Goal: Information Seeking & Learning: Learn about a topic

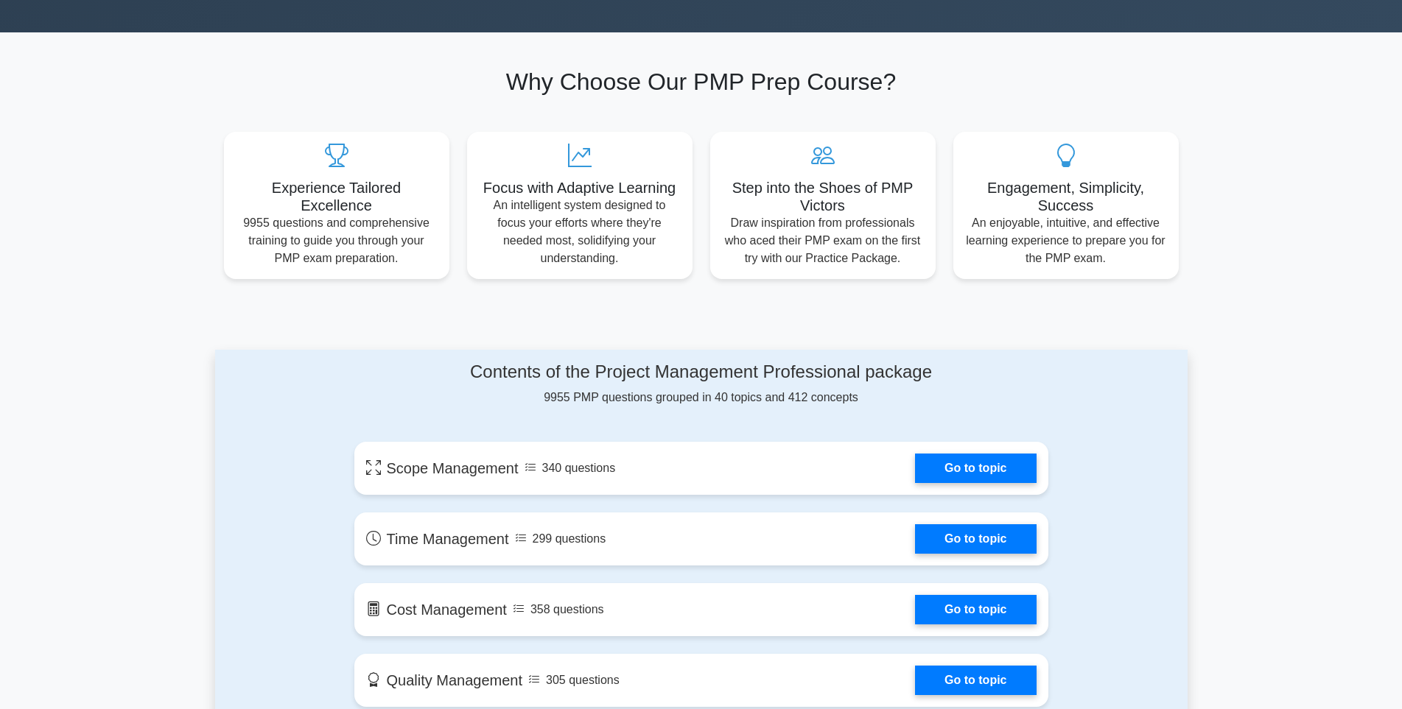
scroll to position [516, 0]
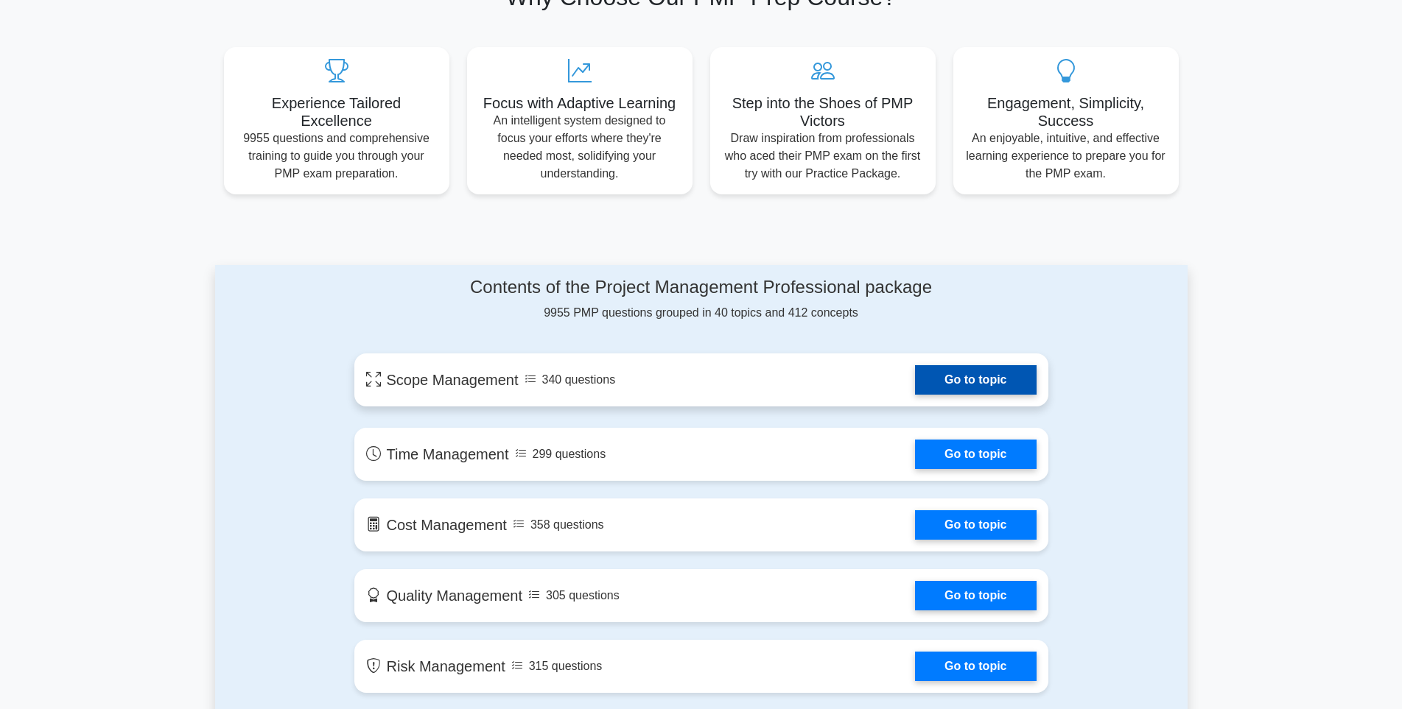
click at [986, 386] on link "Go to topic" at bounding box center [975, 379] width 121 height 29
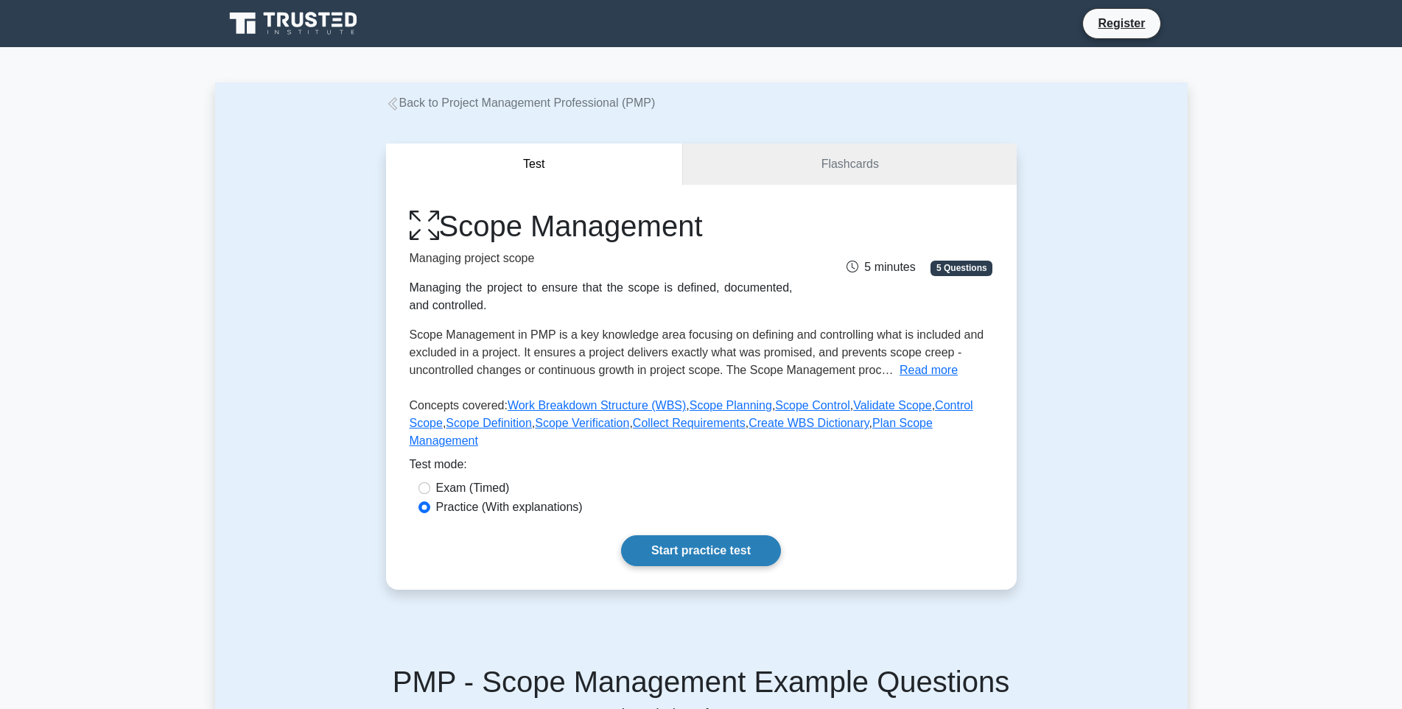
click at [687, 536] on link "Start practice test" at bounding box center [701, 551] width 160 height 31
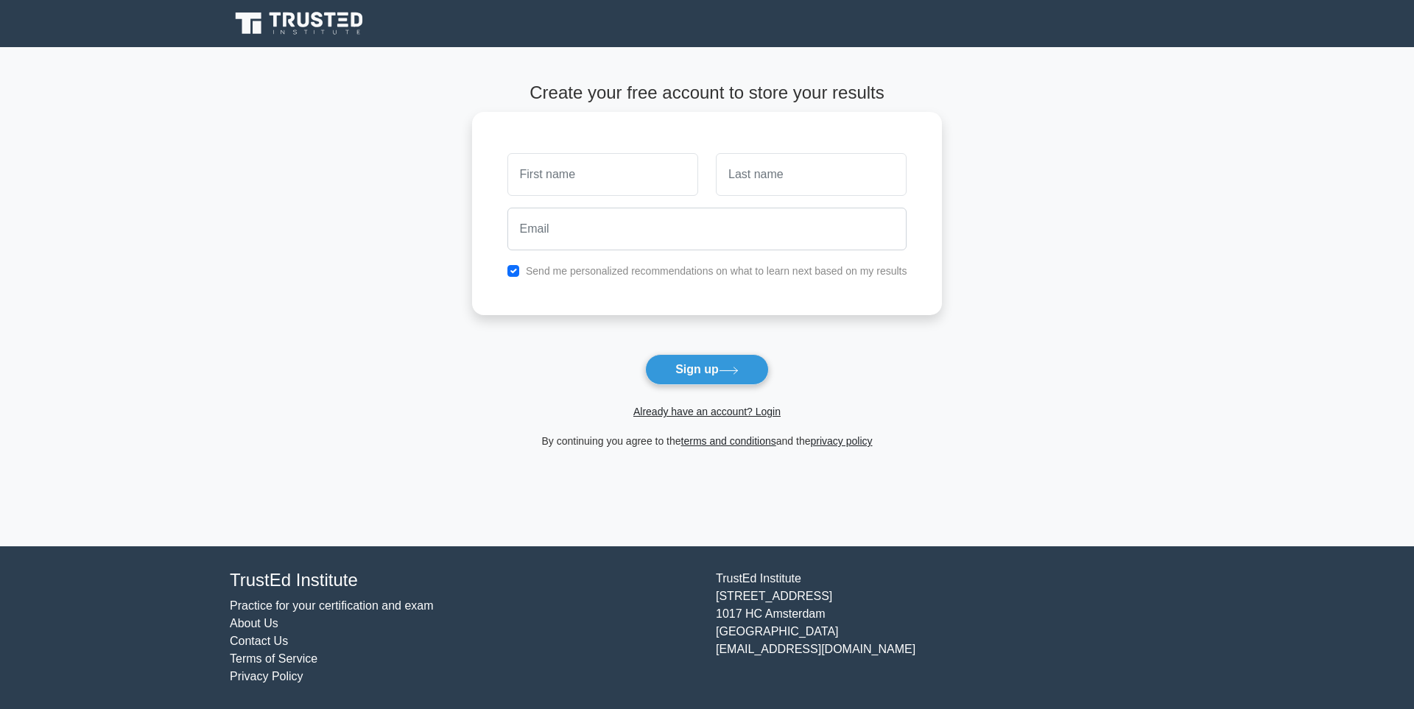
click at [645, 179] on input "text" at bounding box center [603, 174] width 191 height 43
type input "zhsmchung2025"
click at [761, 175] on input "text" at bounding box center [811, 174] width 191 height 43
type input "siu man"
click at [598, 245] on input "email" at bounding box center [708, 229] width 400 height 43
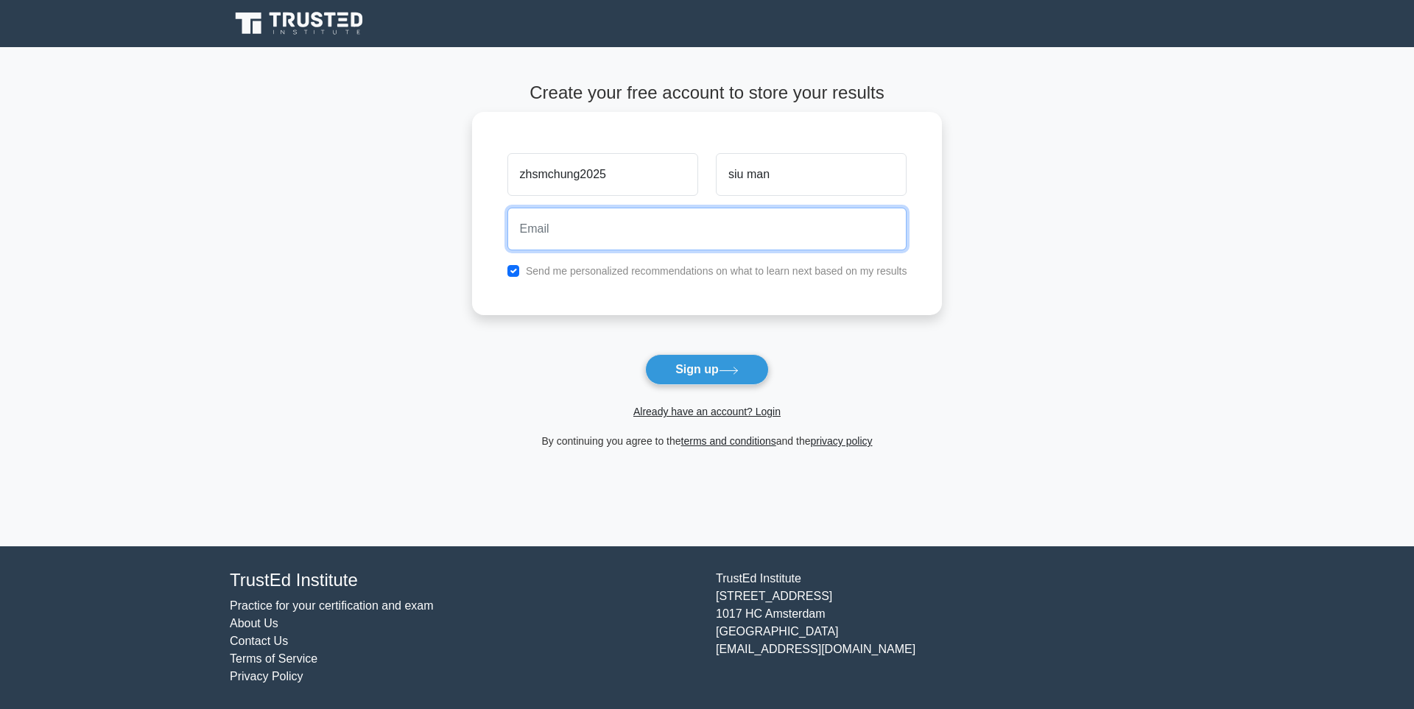
type input "zhsmchung2019@gmail.com"
click at [638, 173] on div "zhsmchung2025 siu man" at bounding box center [708, 174] width 418 height 55
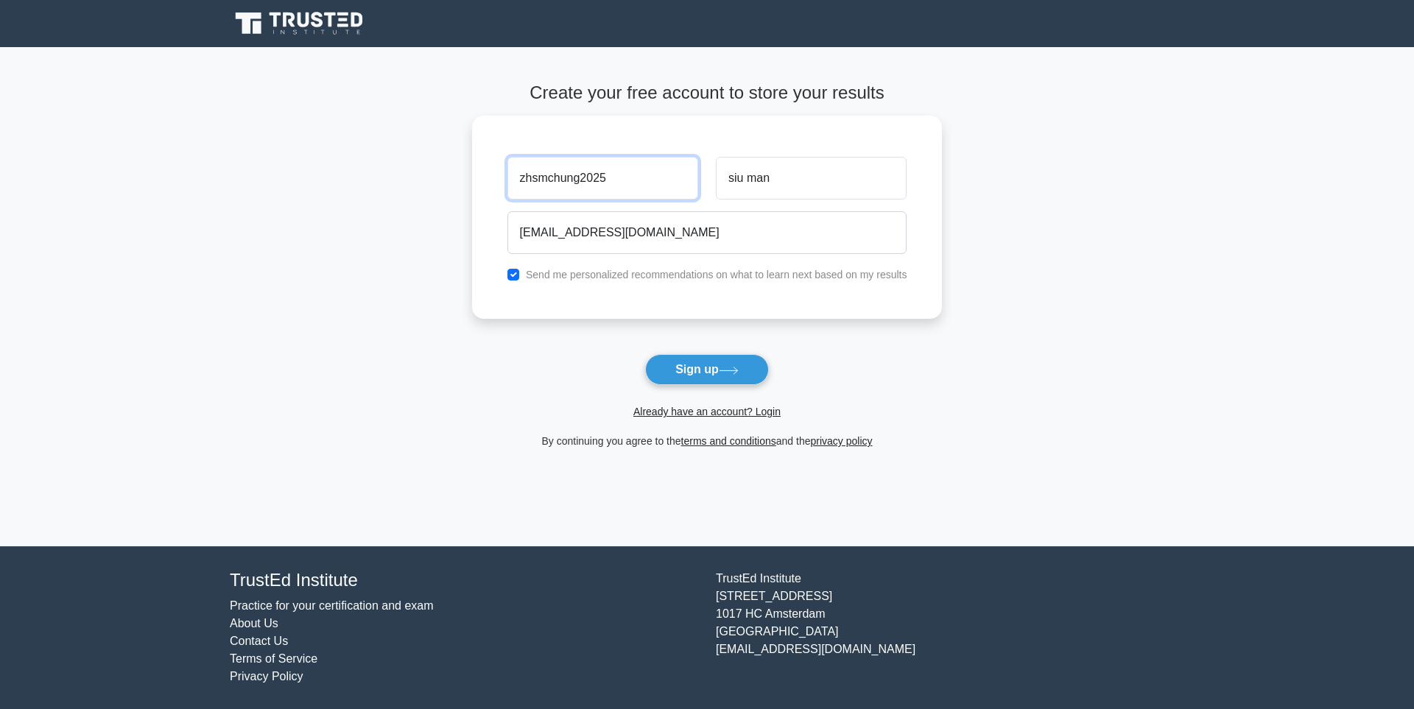
drag, startPoint x: 624, startPoint y: 169, endPoint x: 469, endPoint y: 169, distance: 155.4
click at [469, 169] on main "Create your free account to store your results zhsmchung2025 siu man zhsmchung2…" at bounding box center [707, 296] width 1414 height 499
type input "[PERSON_NAME]"
click at [682, 368] on button "Sign up" at bounding box center [707, 369] width 124 height 31
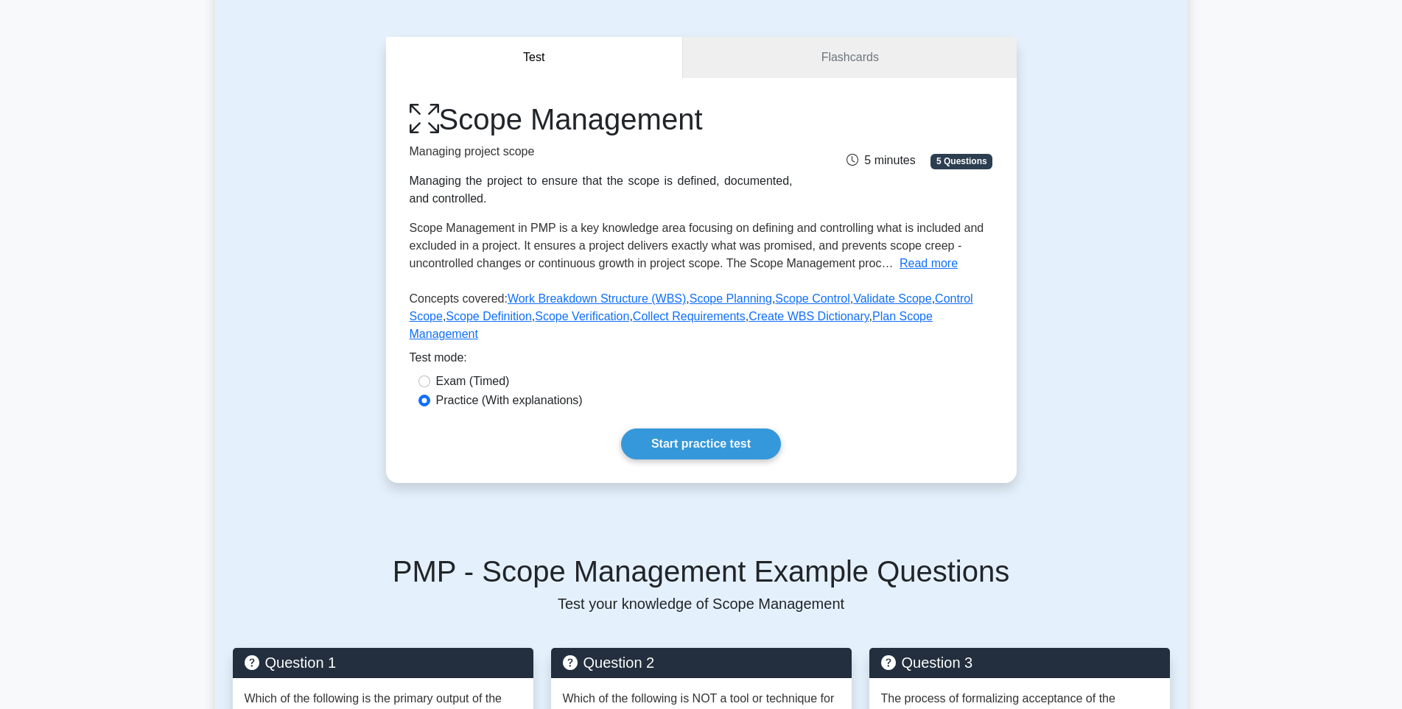
scroll to position [147, 0]
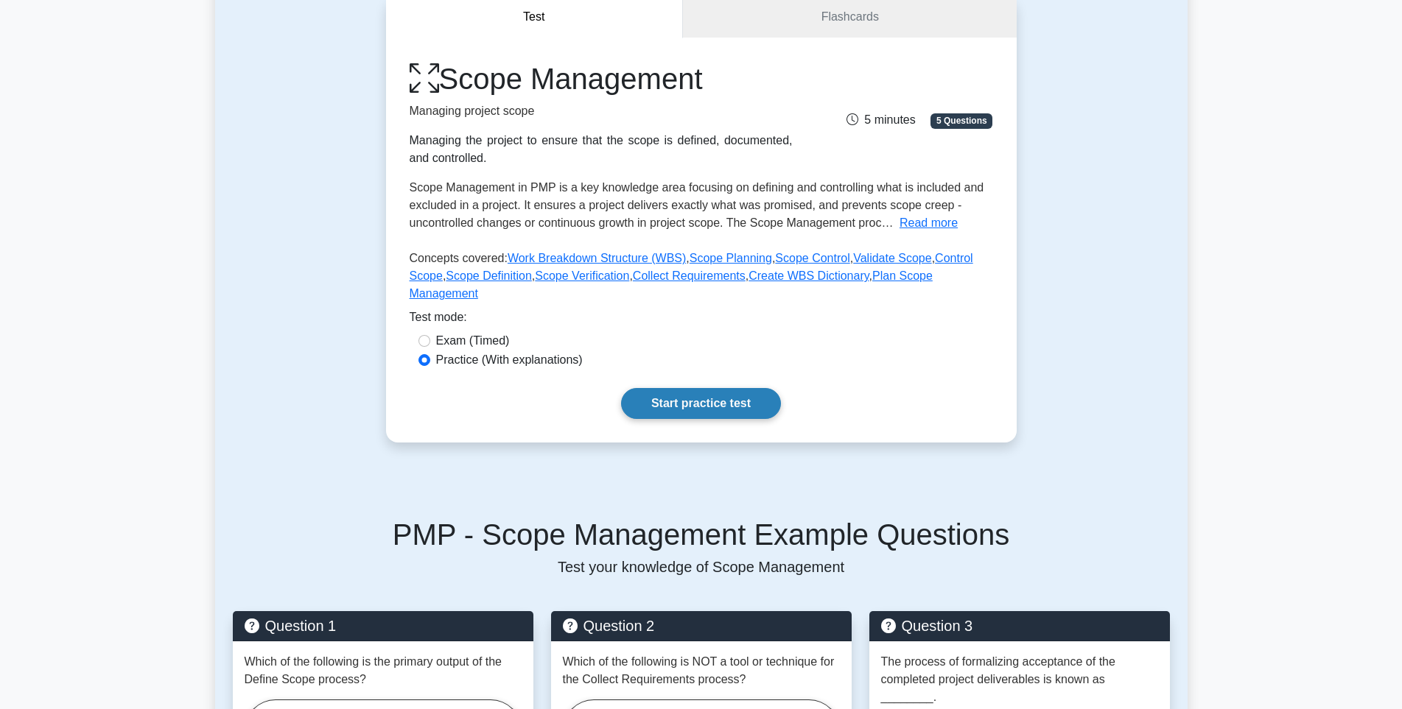
click at [686, 395] on link "Start practice test" at bounding box center [701, 403] width 160 height 31
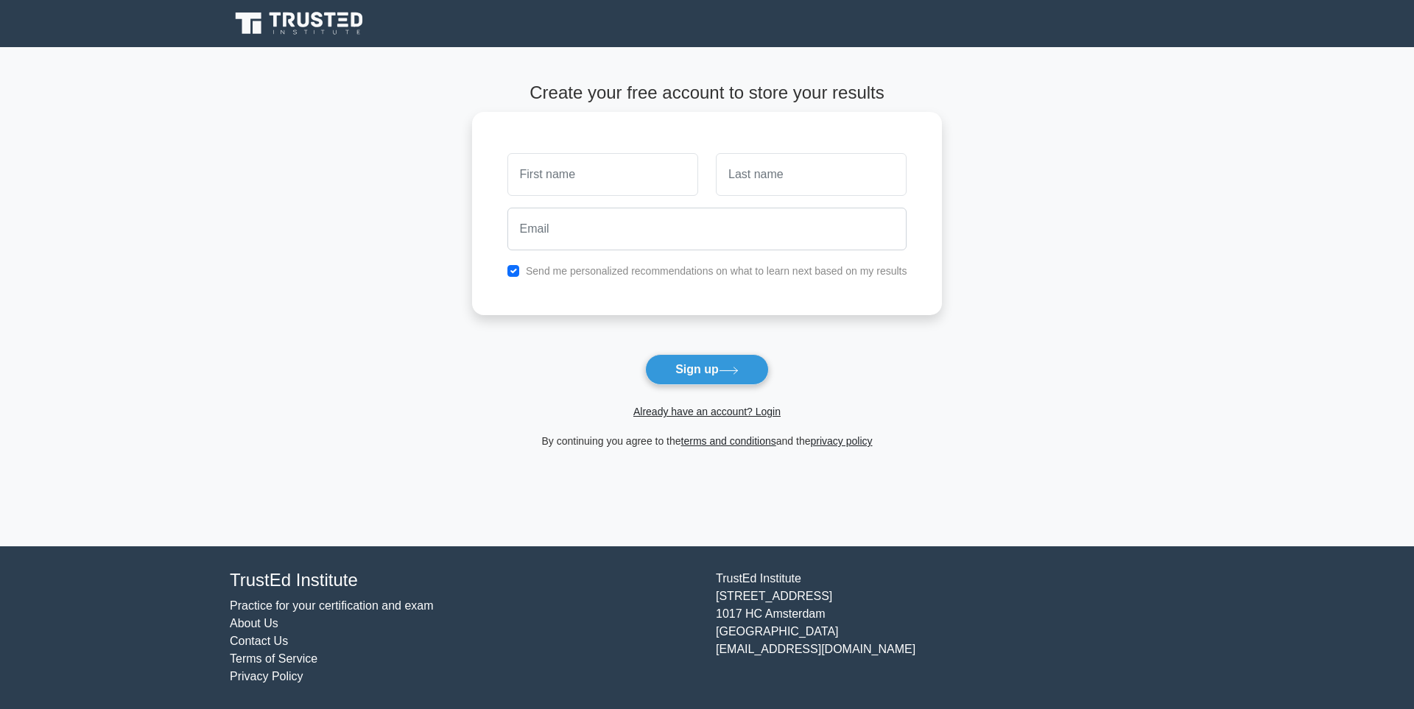
click at [644, 184] on input "text" at bounding box center [603, 174] width 191 height 43
type input "chung"
click at [758, 183] on input "text" at bounding box center [811, 174] width 191 height 43
type input "siu man"
click at [719, 234] on input "email" at bounding box center [708, 229] width 400 height 43
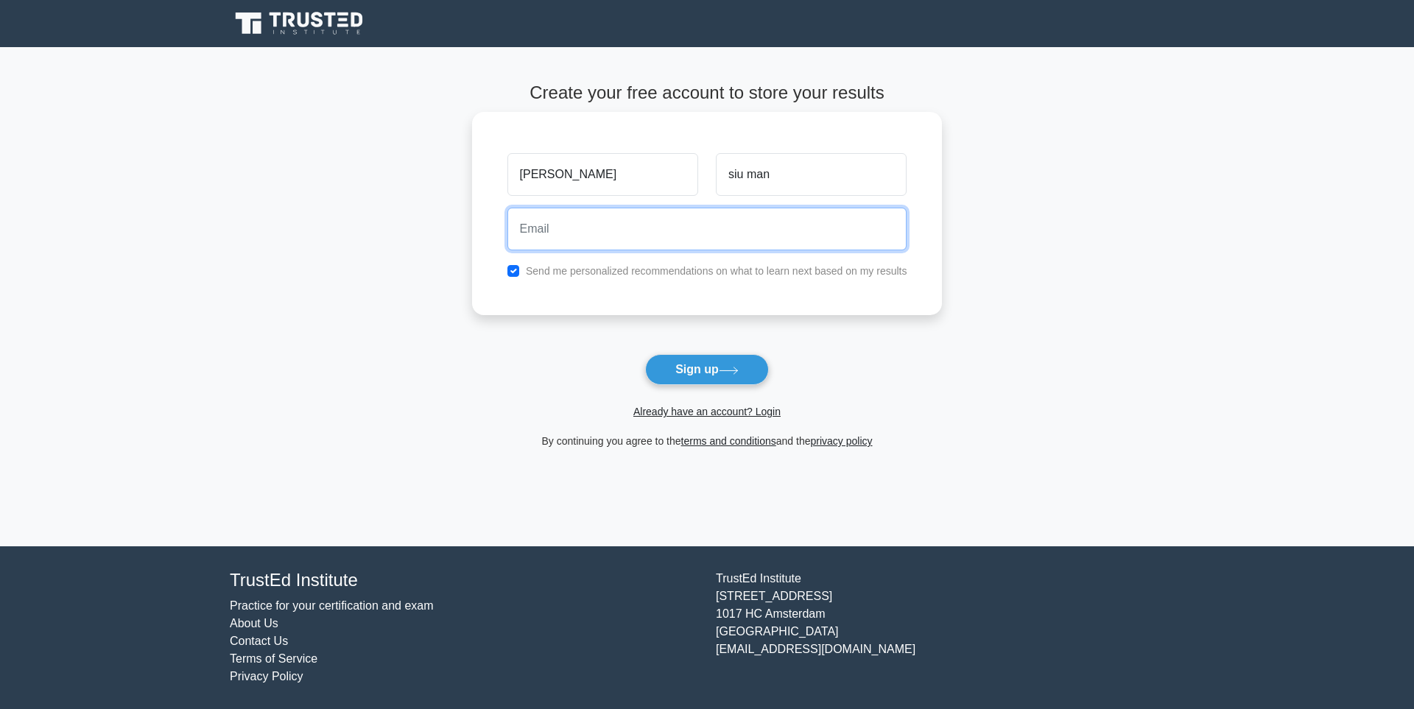
type input "zhsmchung2019@gmail.com"
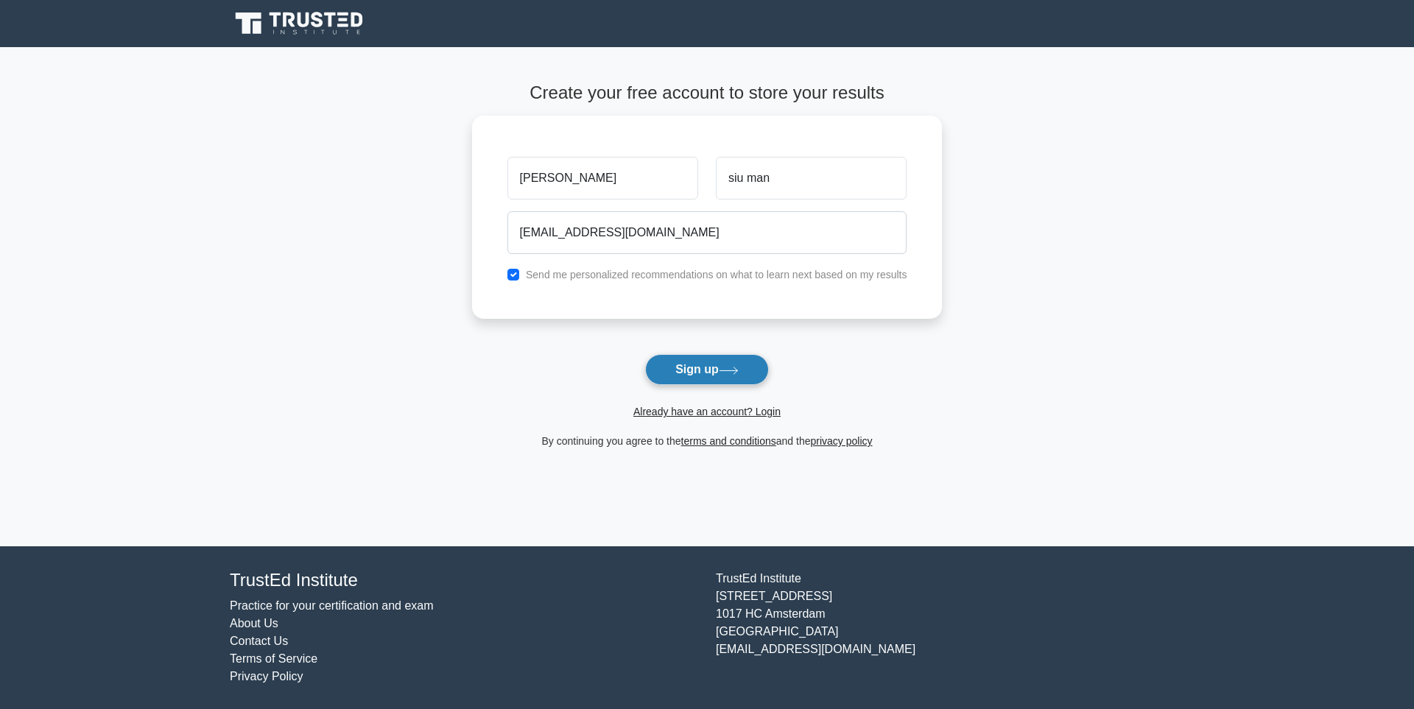
click at [676, 370] on button "Sign up" at bounding box center [707, 369] width 124 height 31
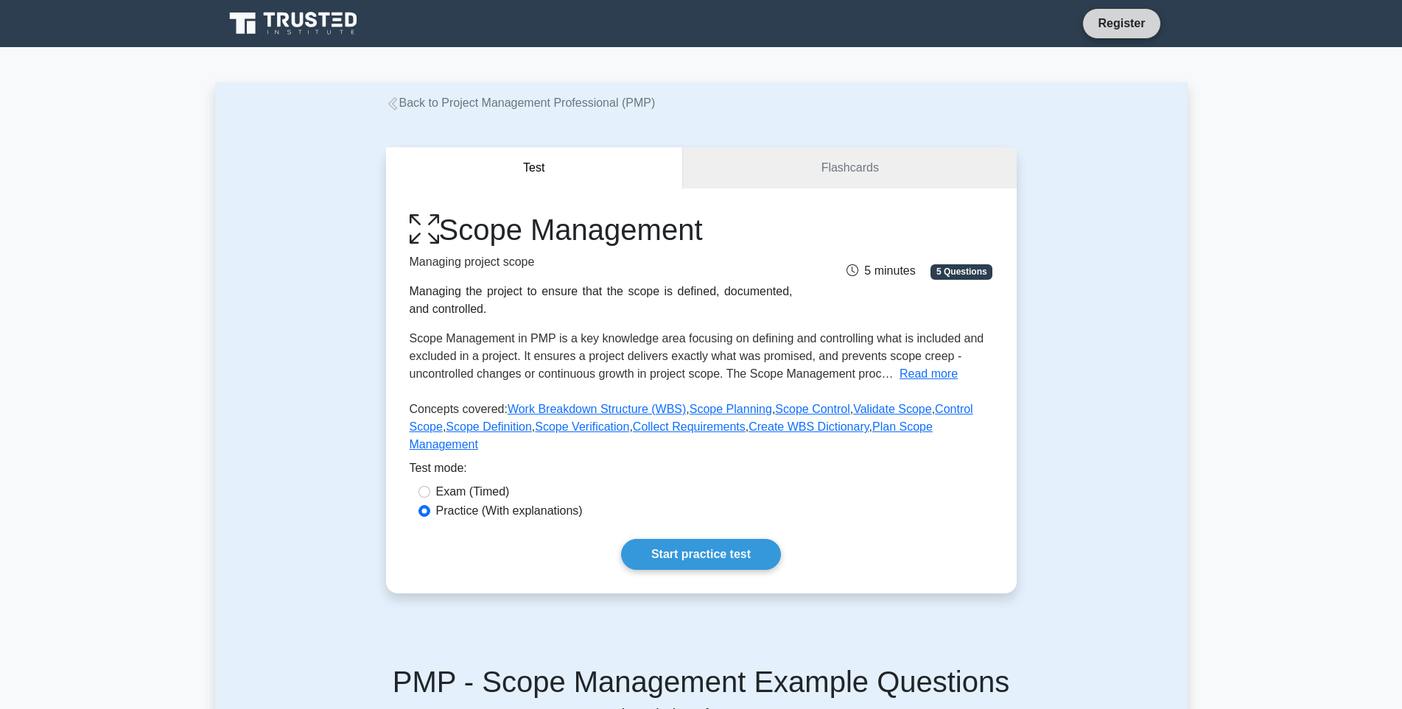
click at [1129, 24] on link "Register" at bounding box center [1121, 23] width 65 height 18
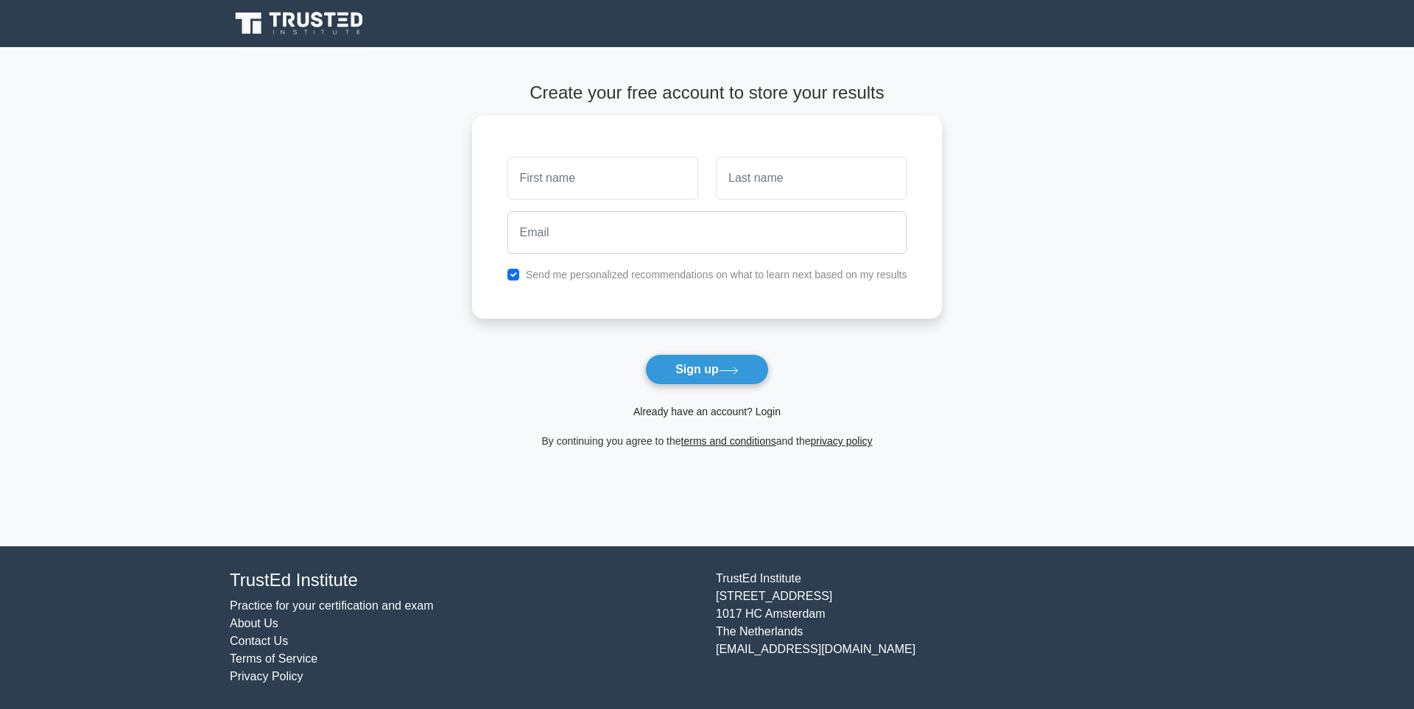
click at [661, 412] on link "Already have an account? Login" at bounding box center [707, 412] width 147 height 12
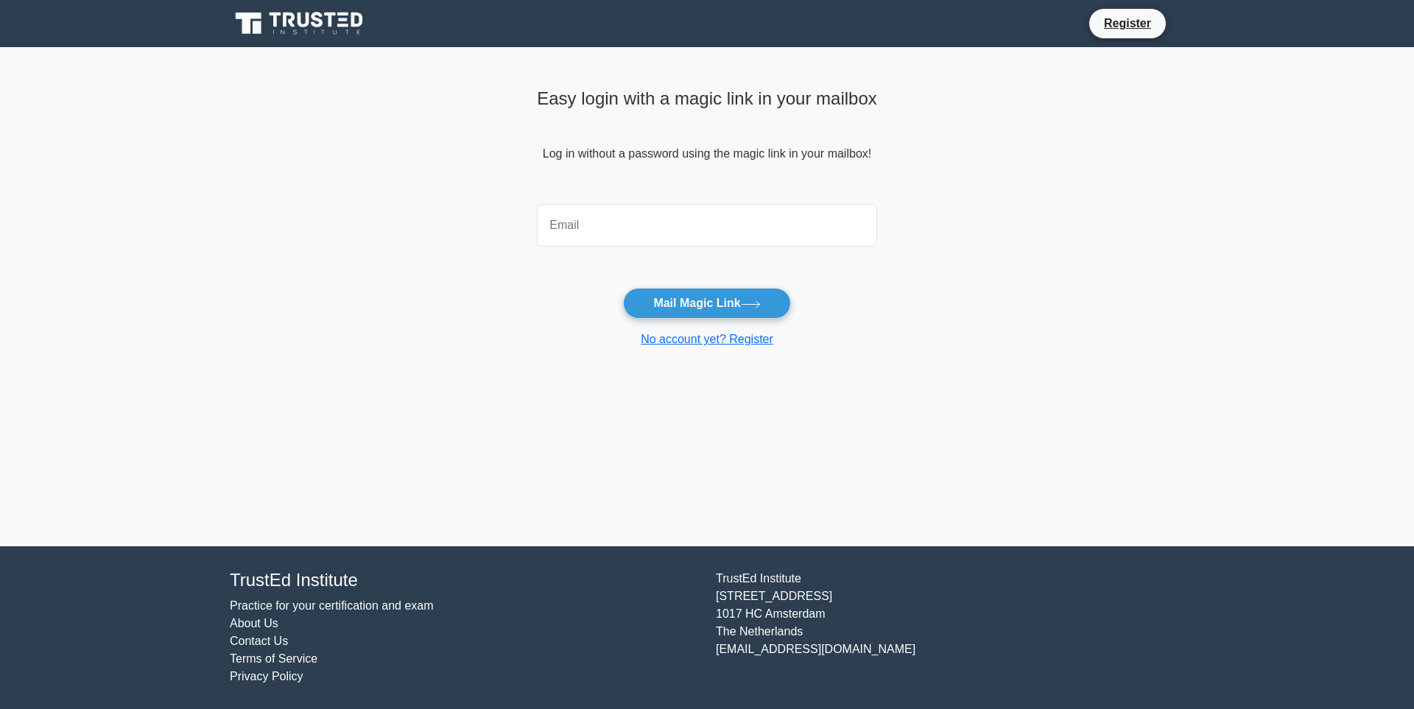
click at [656, 238] on input "email" at bounding box center [707, 225] width 340 height 43
type input "zhsmchung2019@gmail.com"
click at [696, 298] on button "Mail Magic Link" at bounding box center [706, 303] width 167 height 31
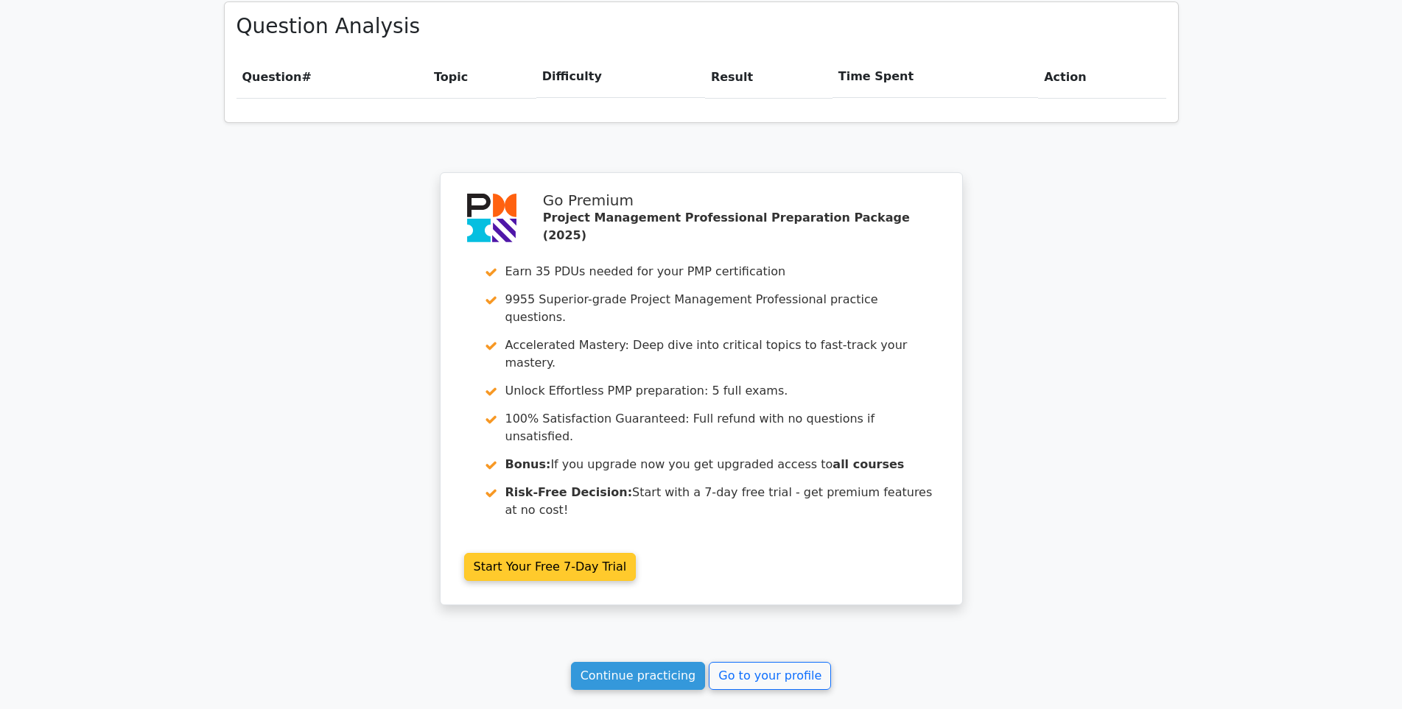
scroll to position [1158, 0]
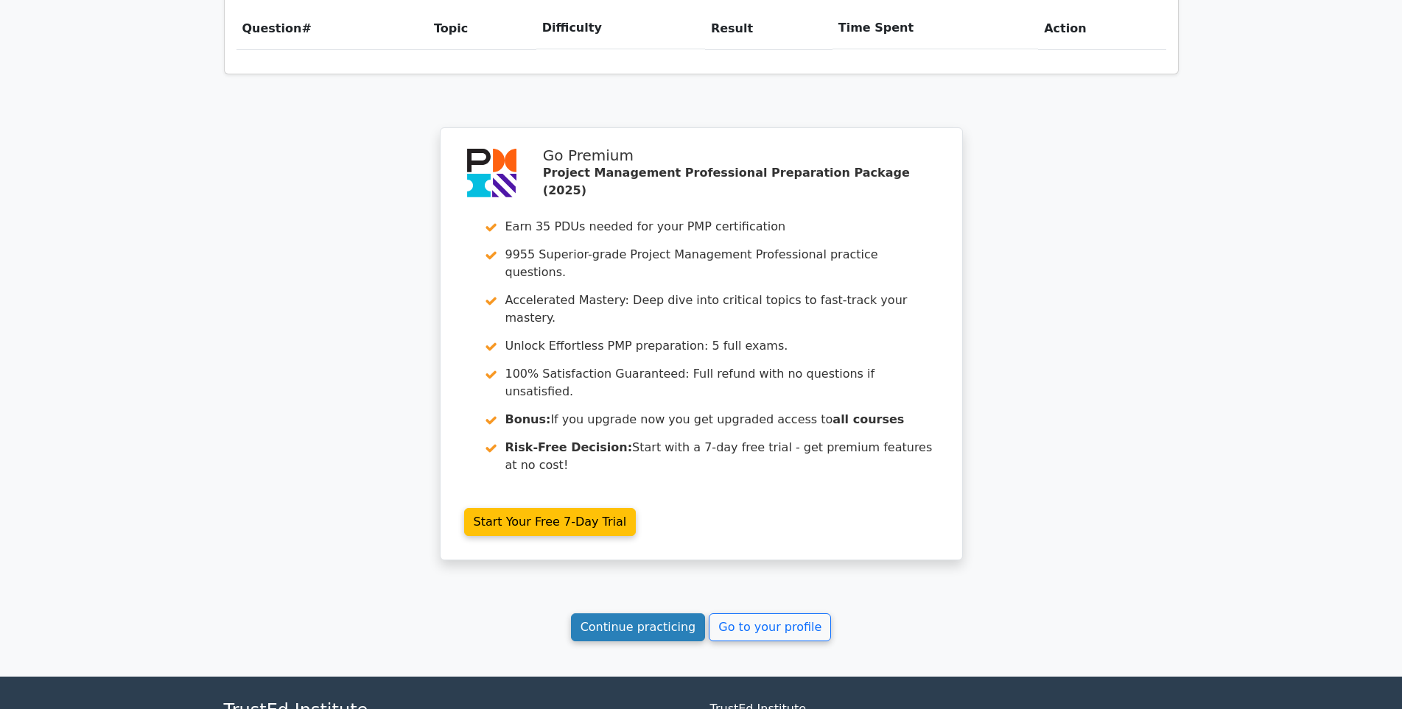
click at [681, 614] on link "Continue practicing" at bounding box center [638, 628] width 135 height 28
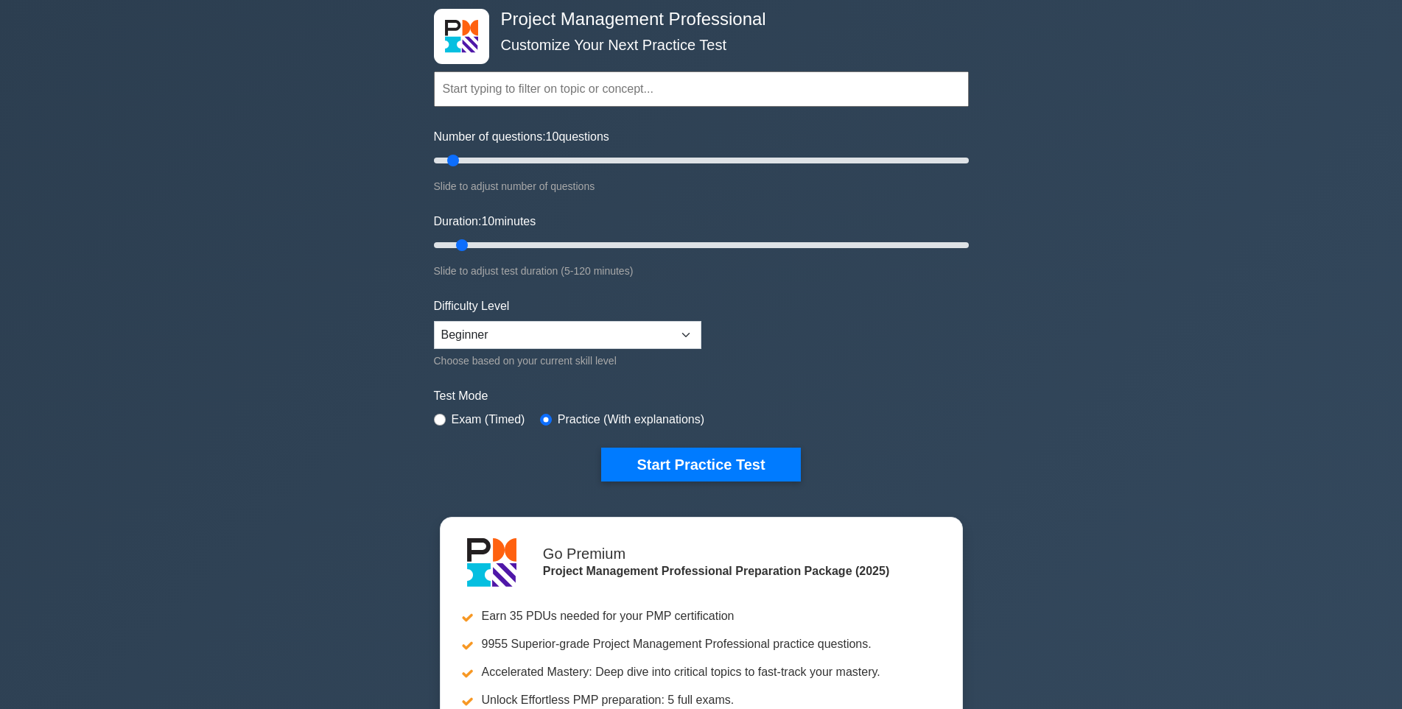
scroll to position [147, 0]
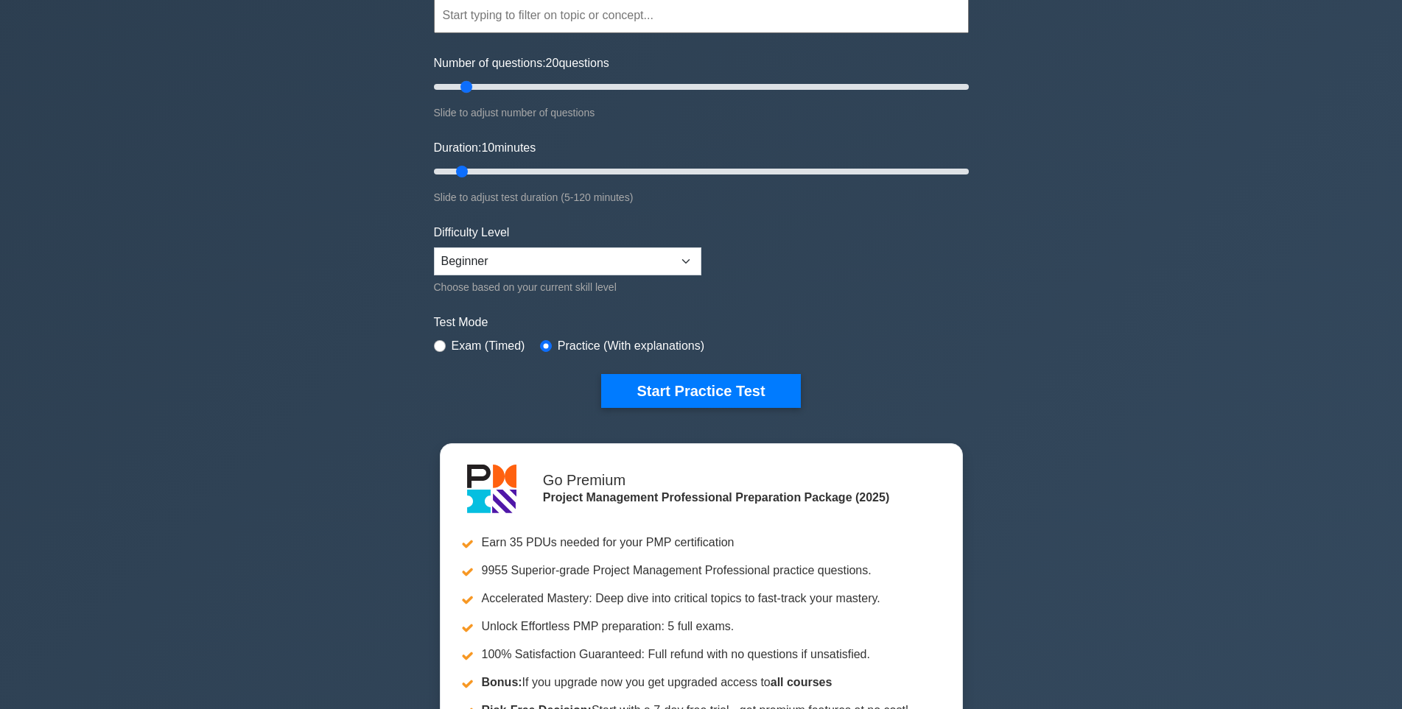
type input "10"
click at [450, 82] on input "Number of questions: 10 questions" at bounding box center [701, 87] width 535 height 18
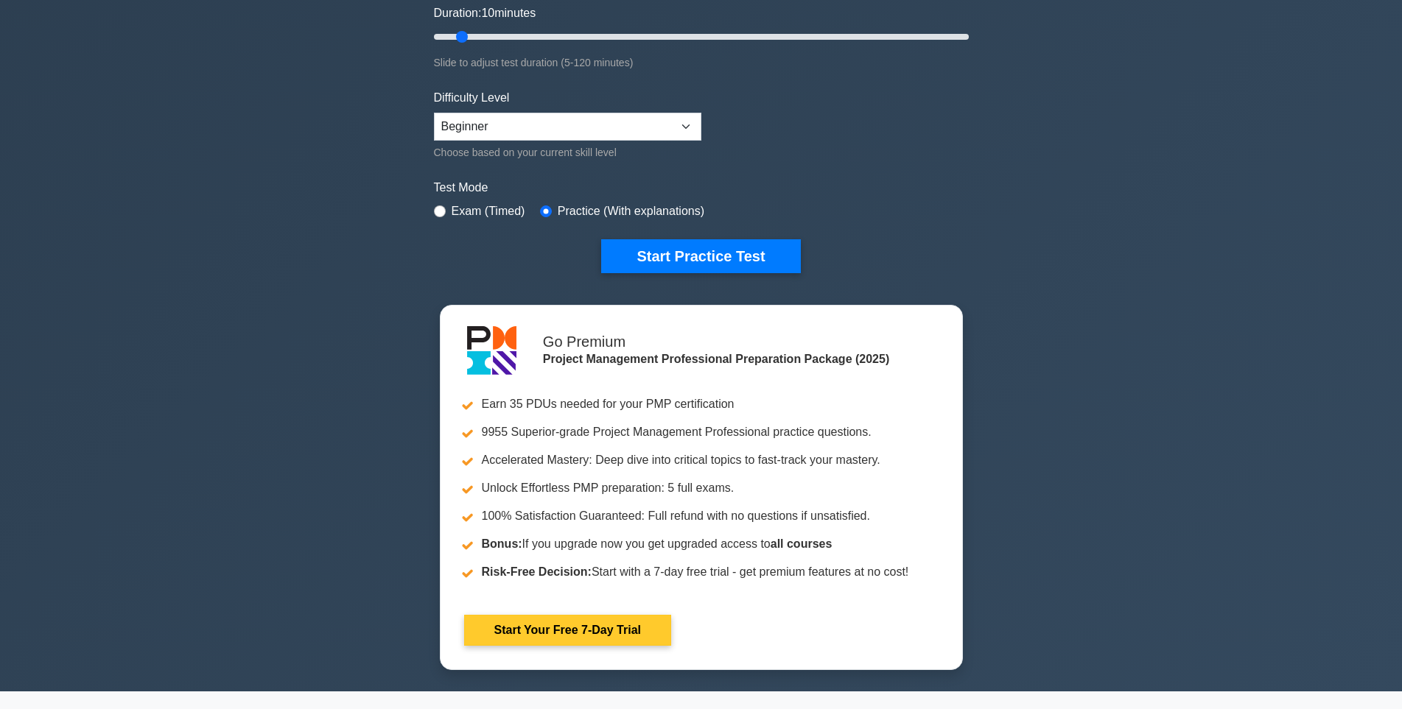
scroll to position [295, 0]
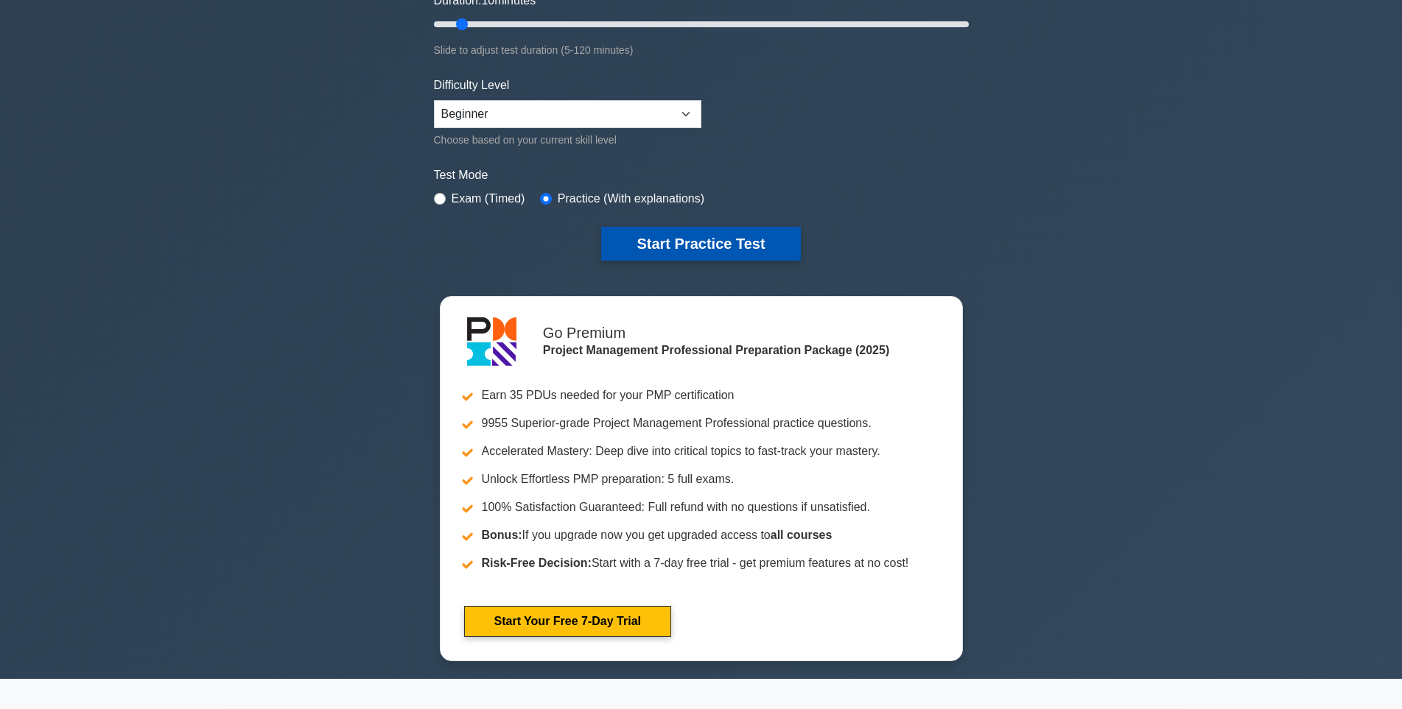
click at [684, 246] on button "Start Practice Test" at bounding box center [700, 244] width 199 height 34
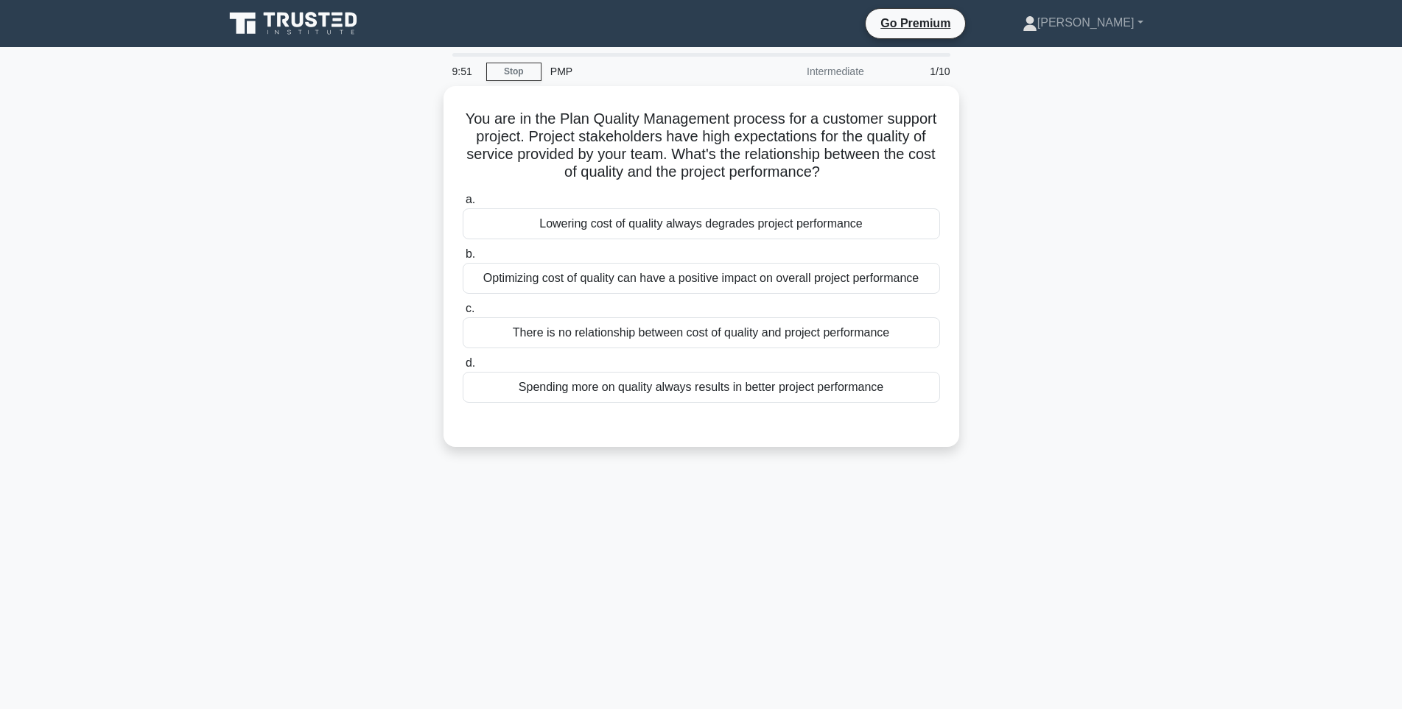
click at [559, 68] on div "PMP" at bounding box center [642, 71] width 203 height 29
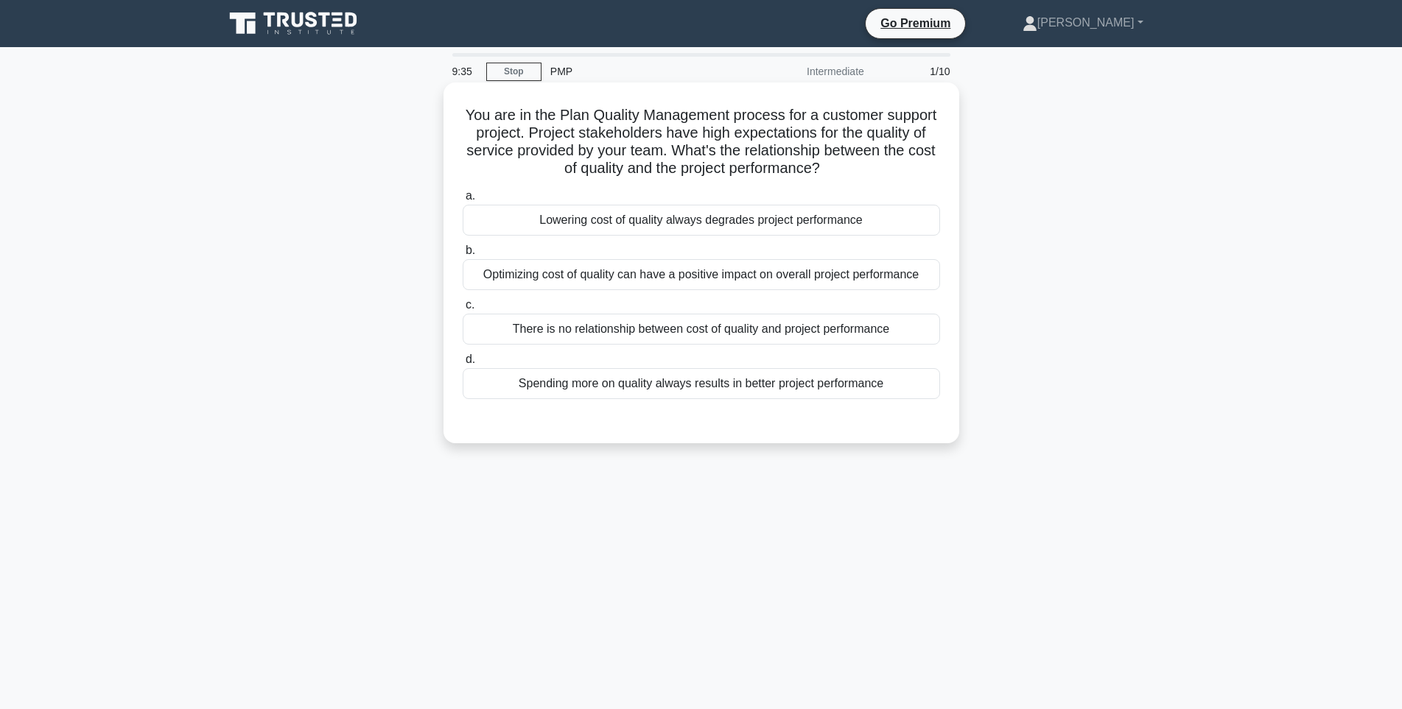
click at [595, 221] on div "Lowering cost of quality always degrades project performance" at bounding box center [701, 220] width 477 height 31
click at [463, 201] on input "a. Lowering cost of quality always degrades project performance" at bounding box center [463, 197] width 0 height 10
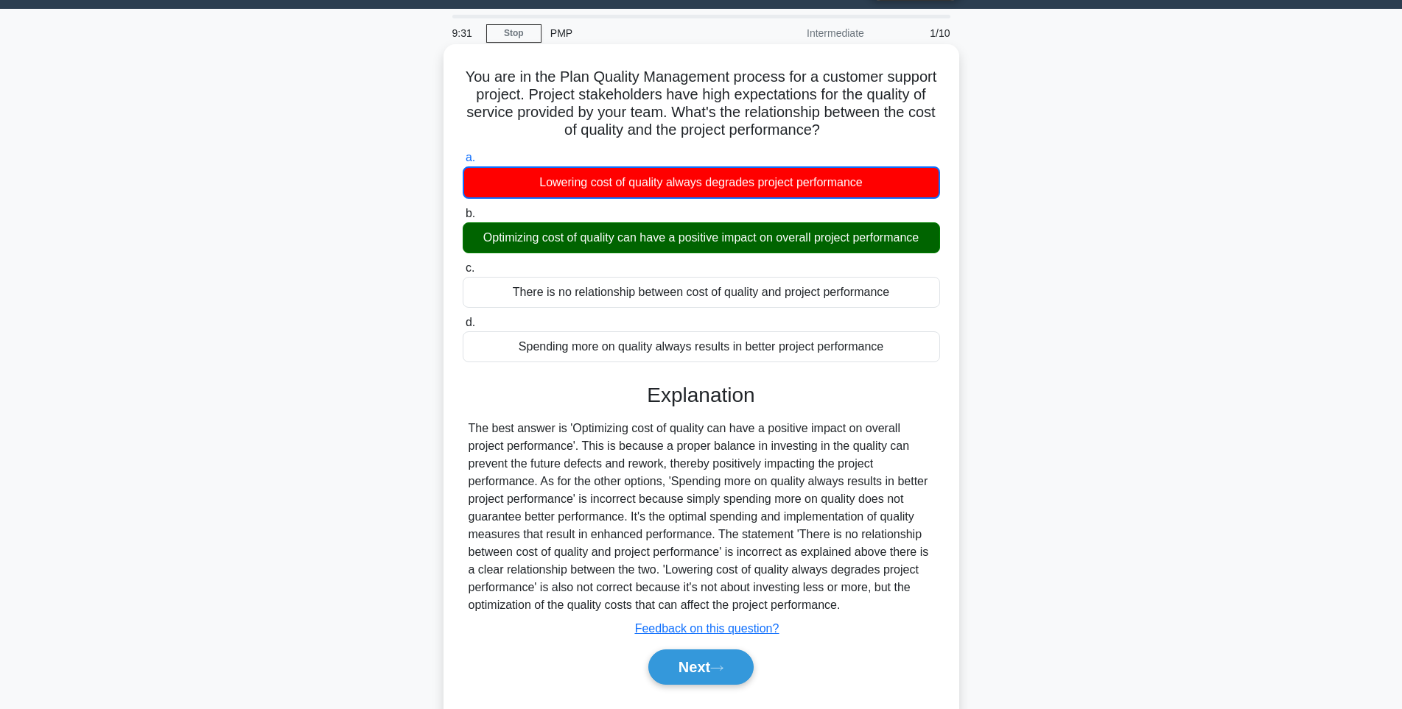
scroll to position [13, 0]
